Goal: Task Accomplishment & Management: Complete application form

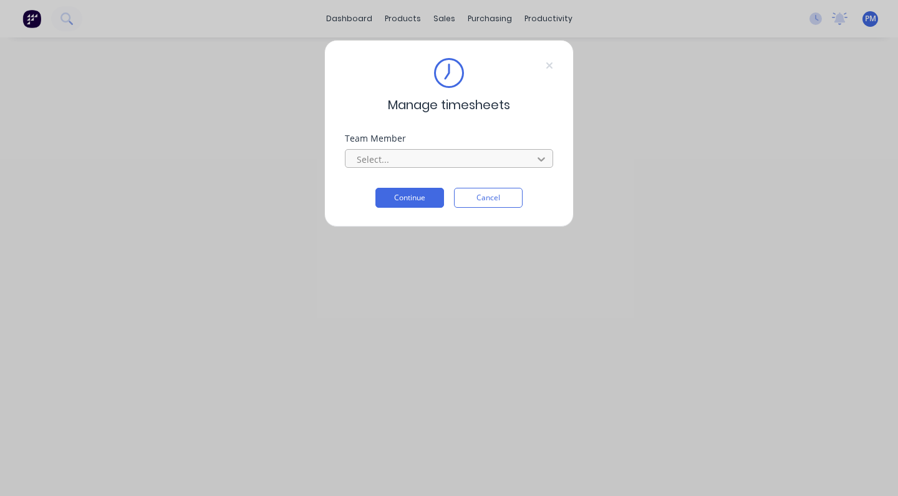
click at [541, 159] on icon at bounding box center [541, 159] width 12 height 12
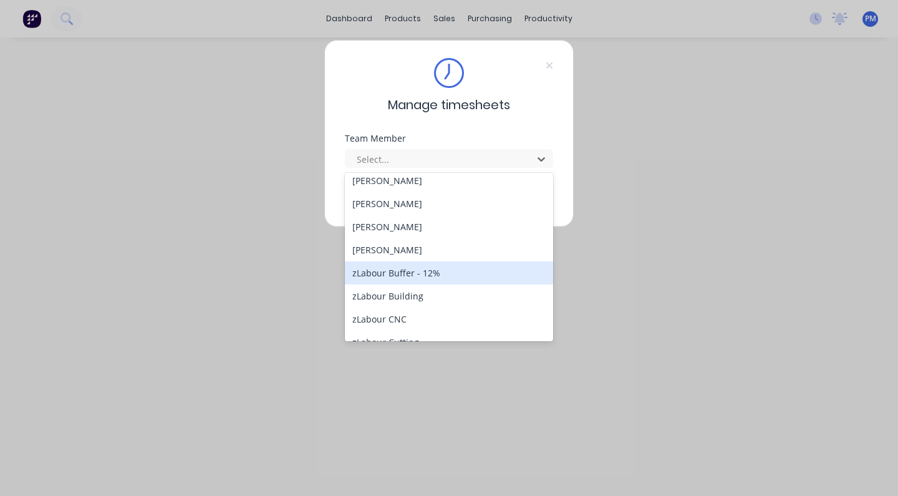
scroll to position [281, 0]
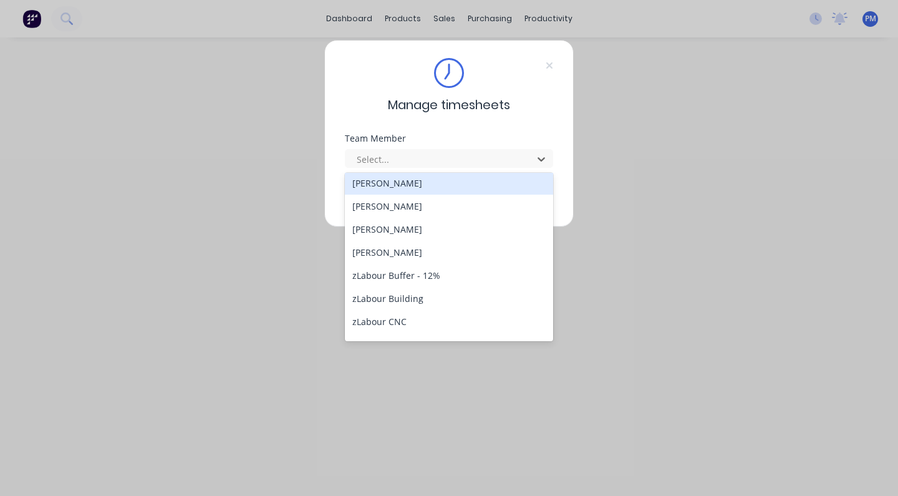
click at [413, 182] on div "[PERSON_NAME]" at bounding box center [449, 183] width 208 height 23
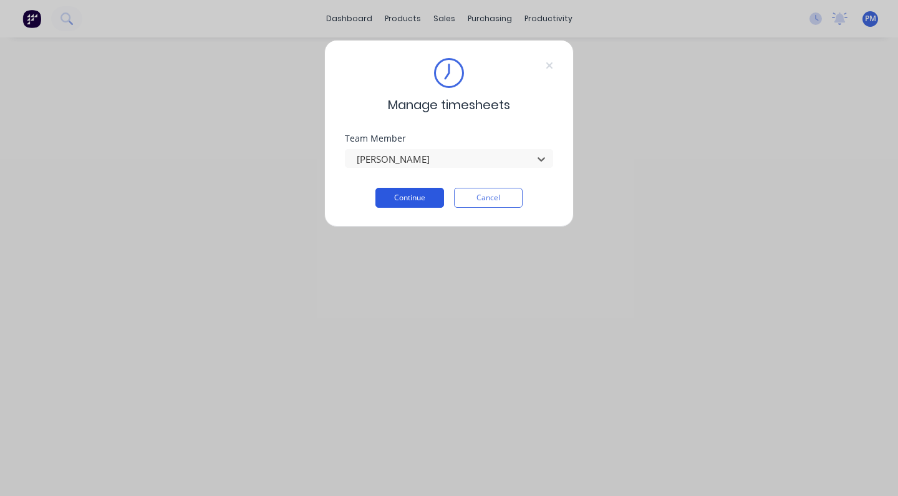
click at [415, 201] on button "Continue" at bounding box center [409, 198] width 69 height 20
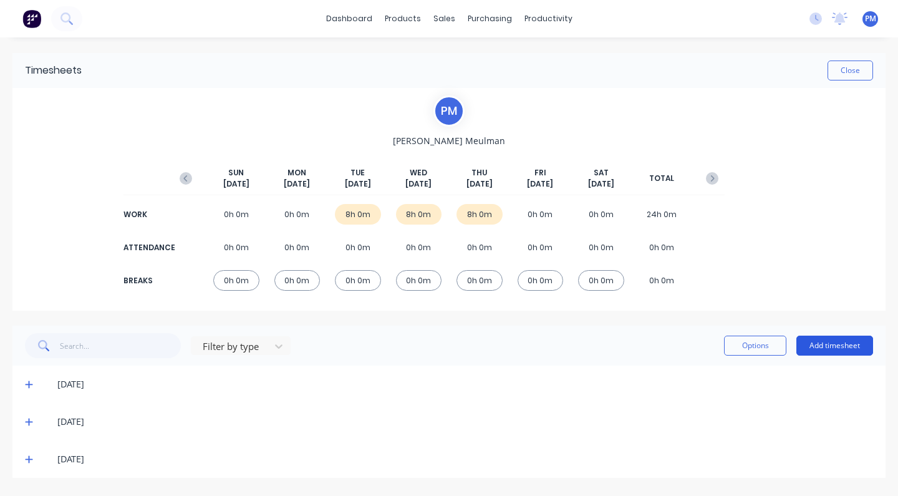
click at [843, 347] on button "Add timesheet" at bounding box center [834, 346] width 77 height 20
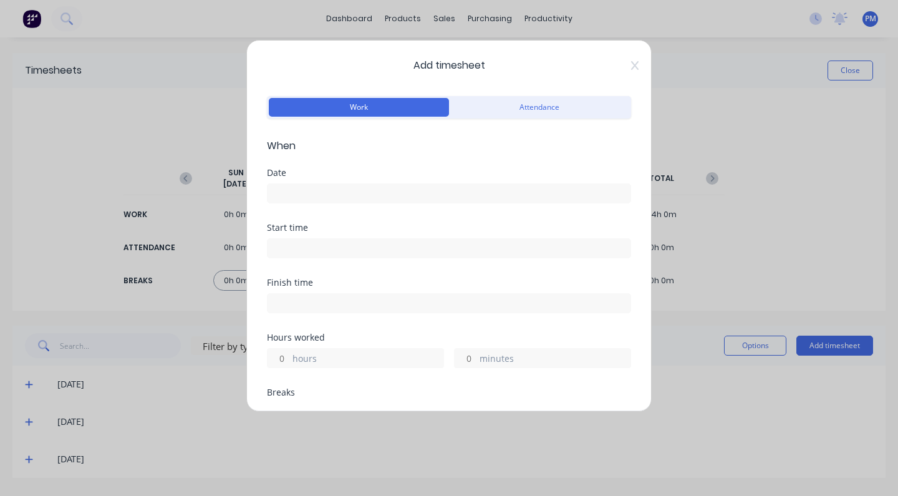
click at [309, 198] on input at bounding box center [449, 193] width 363 height 19
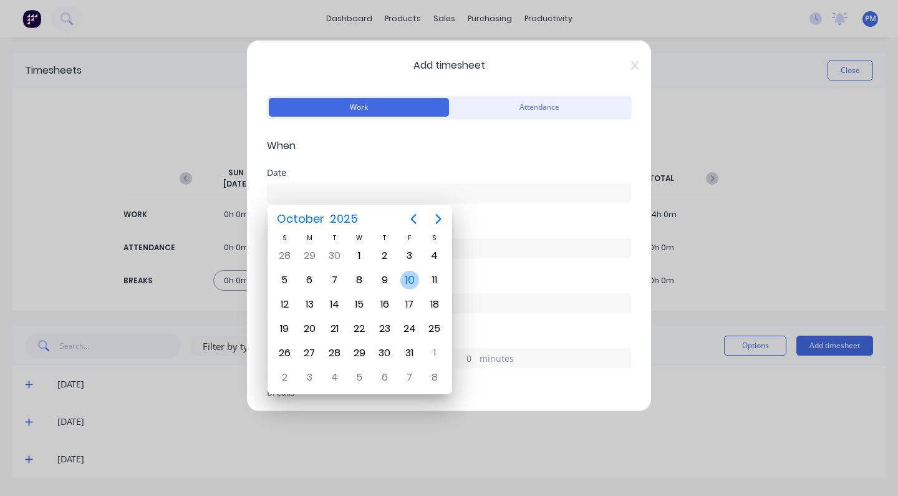
click at [413, 278] on div "10" at bounding box center [409, 280] width 19 height 19
type input "[DATE]"
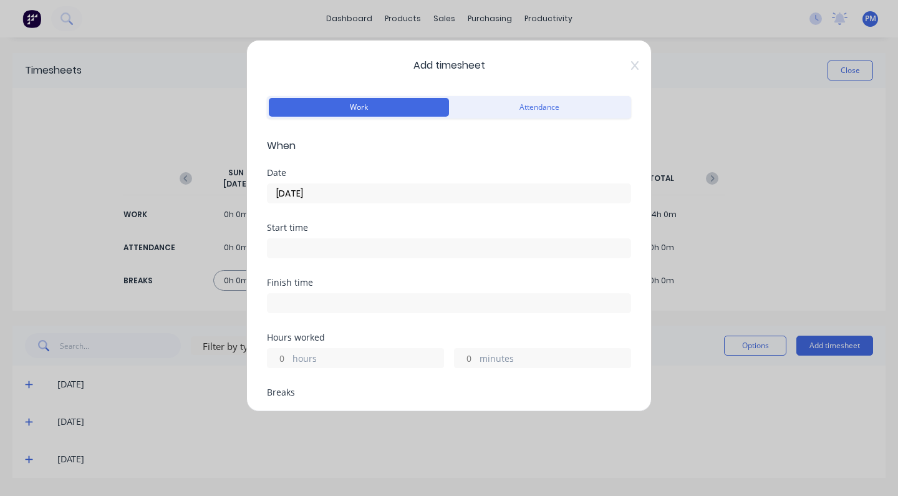
click at [313, 356] on label "hours" at bounding box center [368, 360] width 151 height 16
click at [289, 356] on input "hours" at bounding box center [279, 358] width 22 height 19
type input "5"
click at [474, 358] on div "minutes" at bounding box center [542, 358] width 177 height 20
drag, startPoint x: 316, startPoint y: 356, endPoint x: 267, endPoint y: 356, distance: 48.6
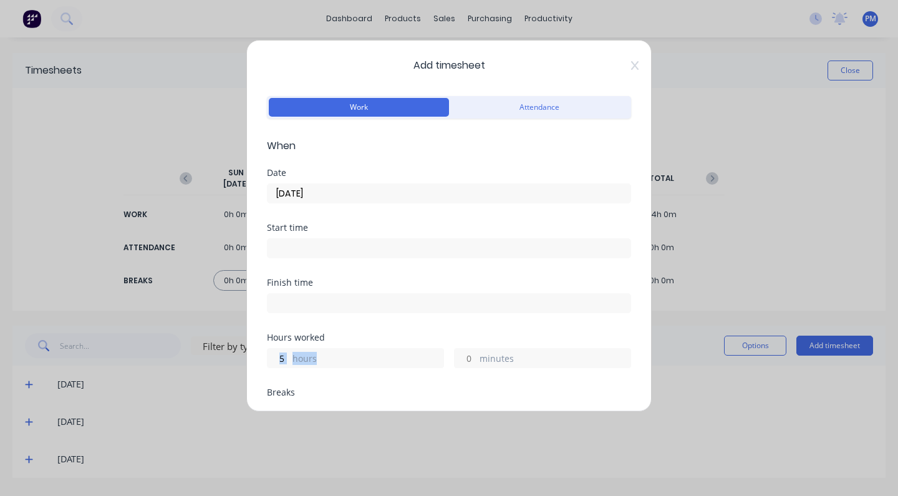
click at [267, 356] on div "5 hours" at bounding box center [355, 358] width 177 height 20
click at [391, 377] on div "Hours worked 5 hours minutes" at bounding box center [449, 360] width 364 height 55
click at [288, 356] on input "5" at bounding box center [279, 358] width 22 height 19
click at [468, 359] on input "minutes" at bounding box center [466, 358] width 22 height 19
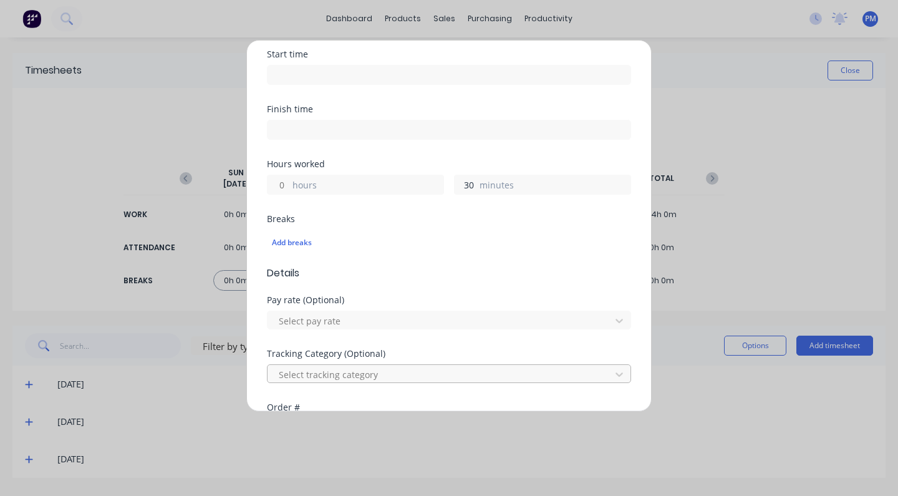
scroll to position [187, 0]
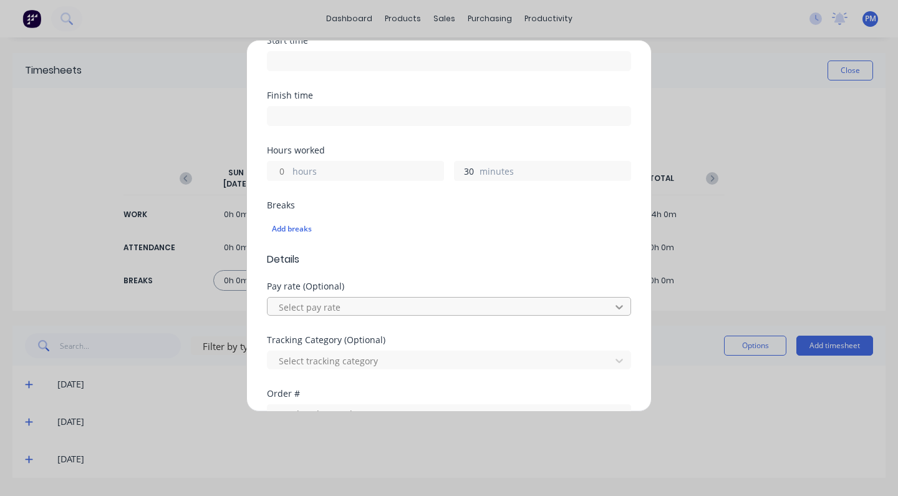
type input "30"
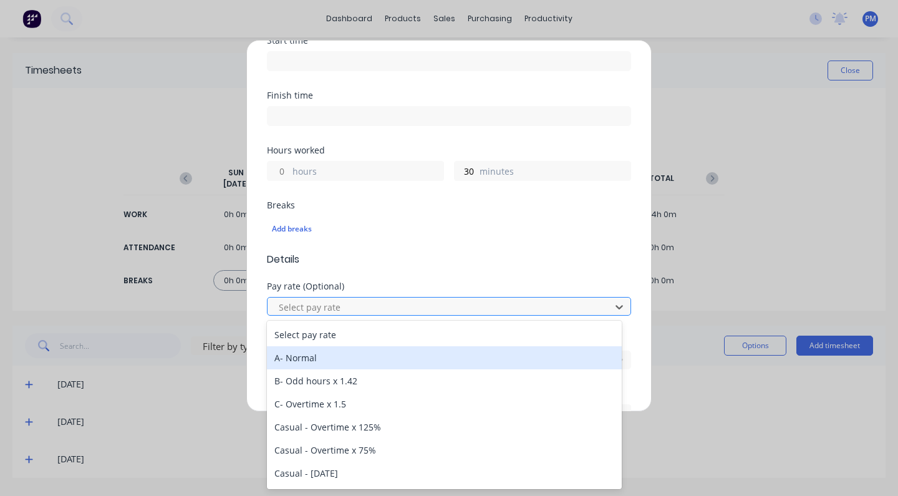
click at [332, 356] on div "A- Normal" at bounding box center [444, 357] width 355 height 23
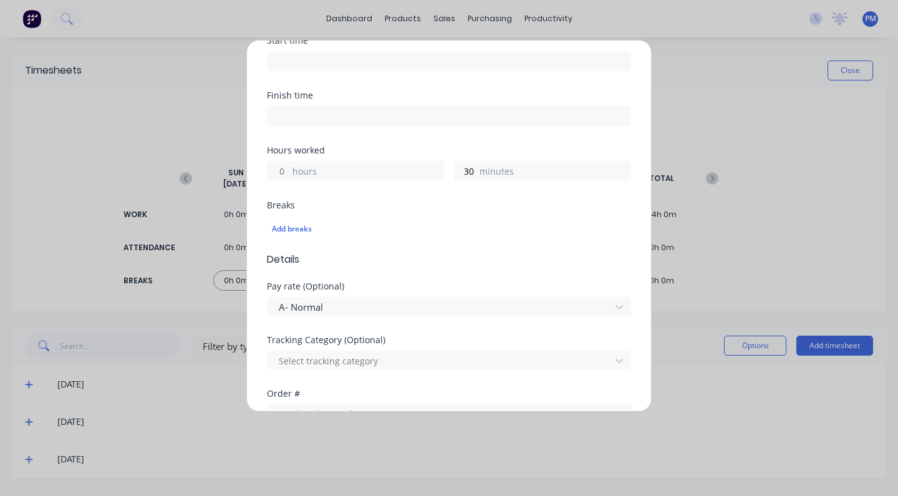
scroll to position [264, 0]
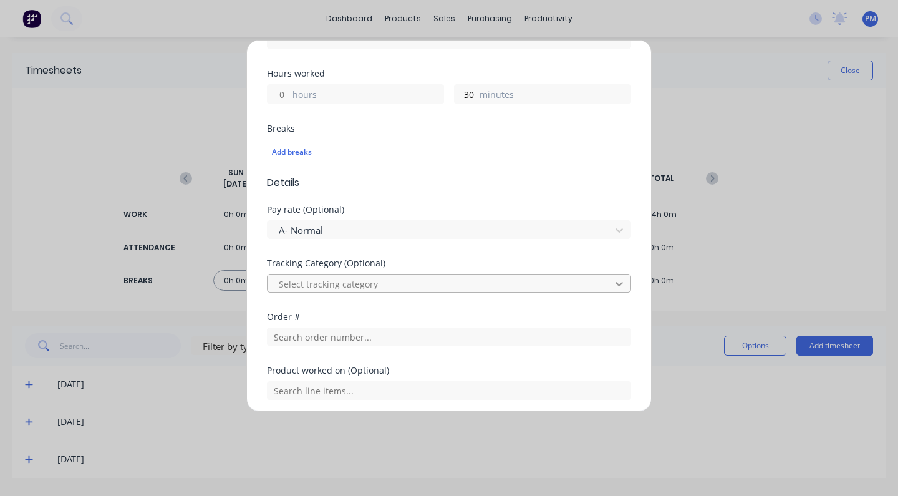
click at [608, 281] on div at bounding box center [619, 284] width 22 height 20
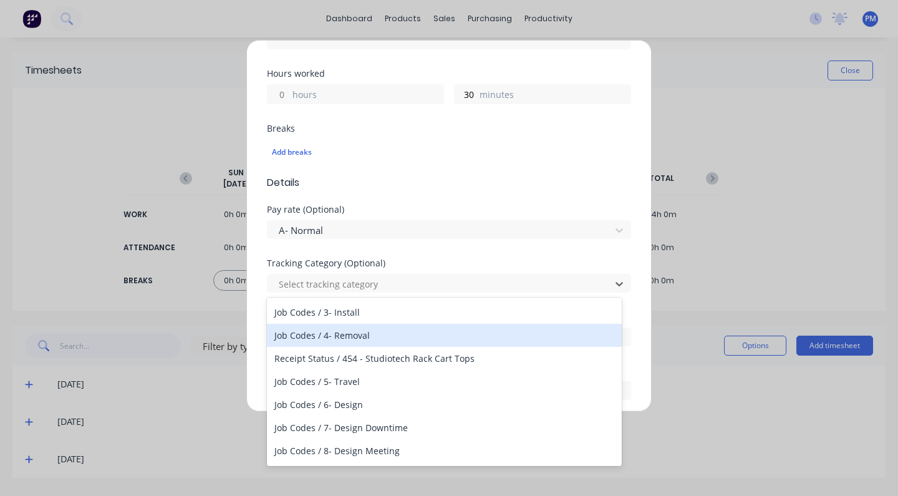
scroll to position [108, 0]
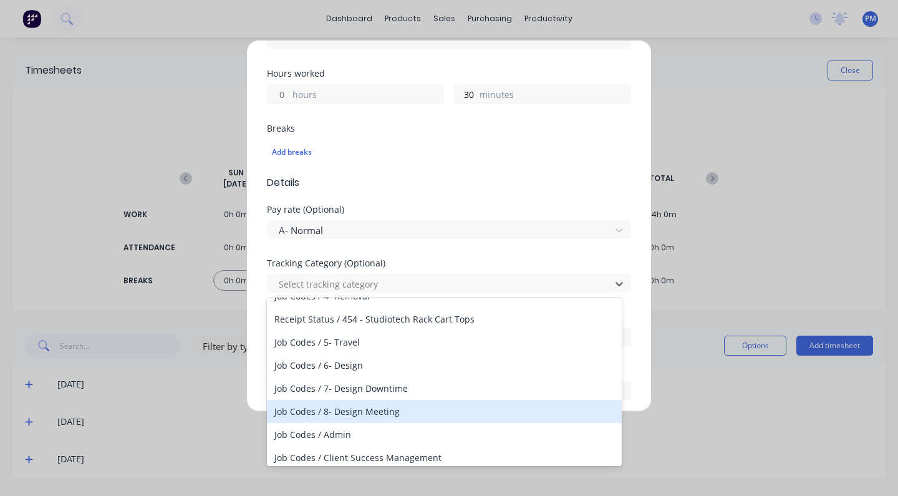
click at [386, 418] on div "Job Codes / 8- Design Meeting" at bounding box center [444, 411] width 355 height 23
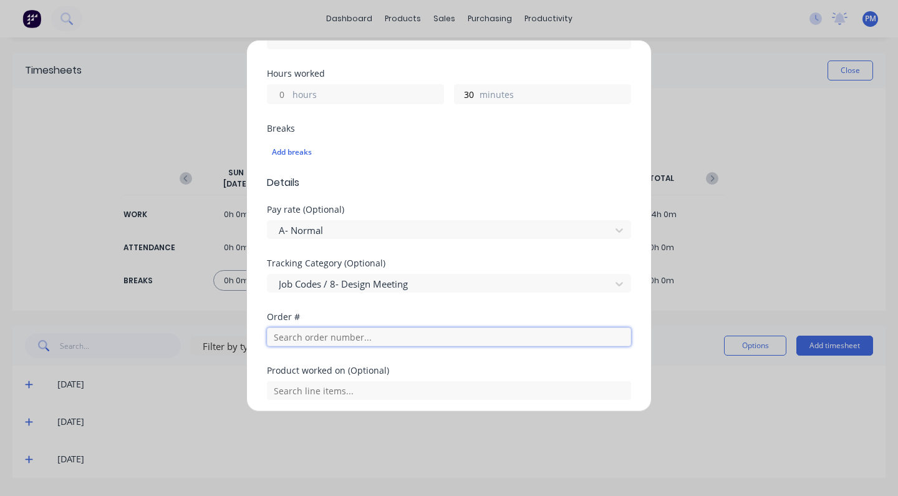
click at [304, 344] on input "text" at bounding box center [449, 336] width 364 height 19
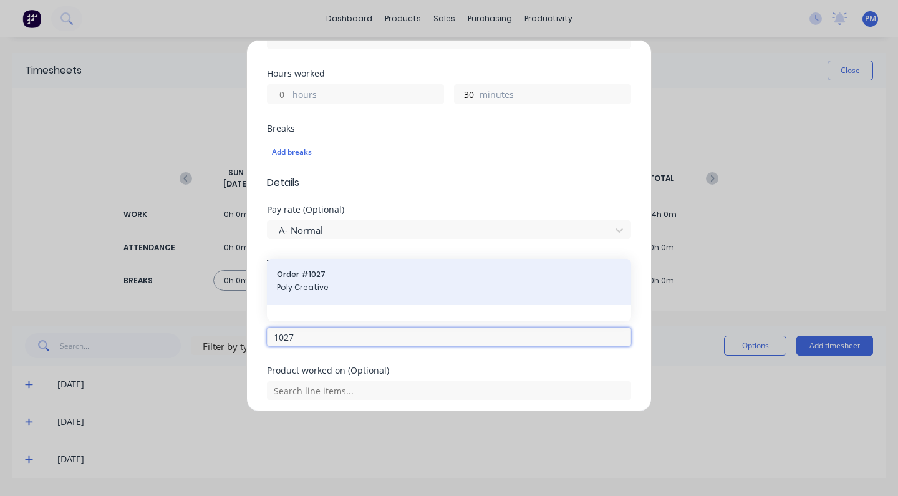
type input "1027"
click at [304, 281] on div "Order # 1027 Poly Creative" at bounding box center [449, 282] width 344 height 26
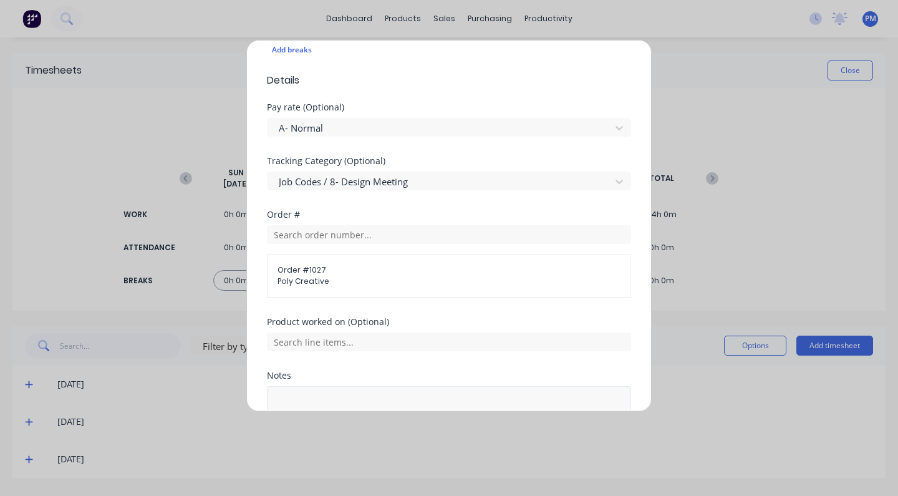
scroll to position [458, 0]
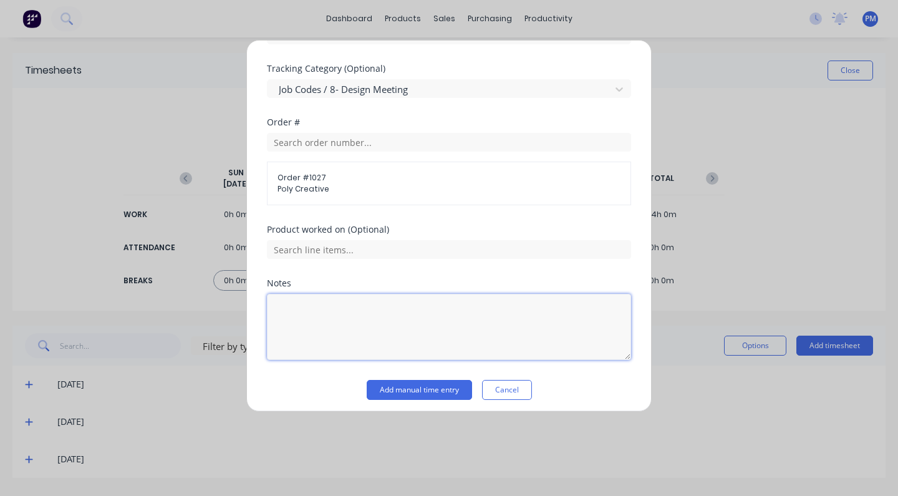
click at [293, 306] on textarea at bounding box center [449, 327] width 364 height 66
type textarea "BMM Meeting"
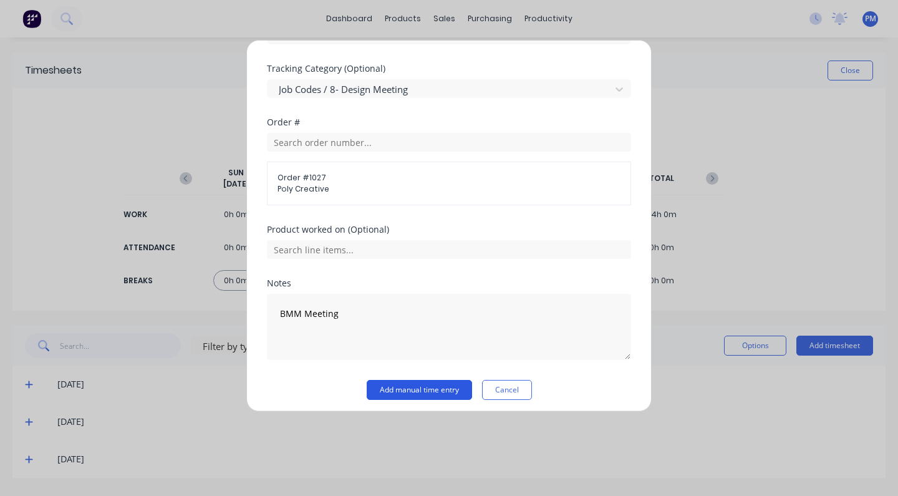
drag, startPoint x: 429, startPoint y: 389, endPoint x: 420, endPoint y: 389, distance: 8.7
click at [420, 389] on button "Add manual time entry" at bounding box center [419, 390] width 105 height 20
